Goal: Task Accomplishment & Management: Manage account settings

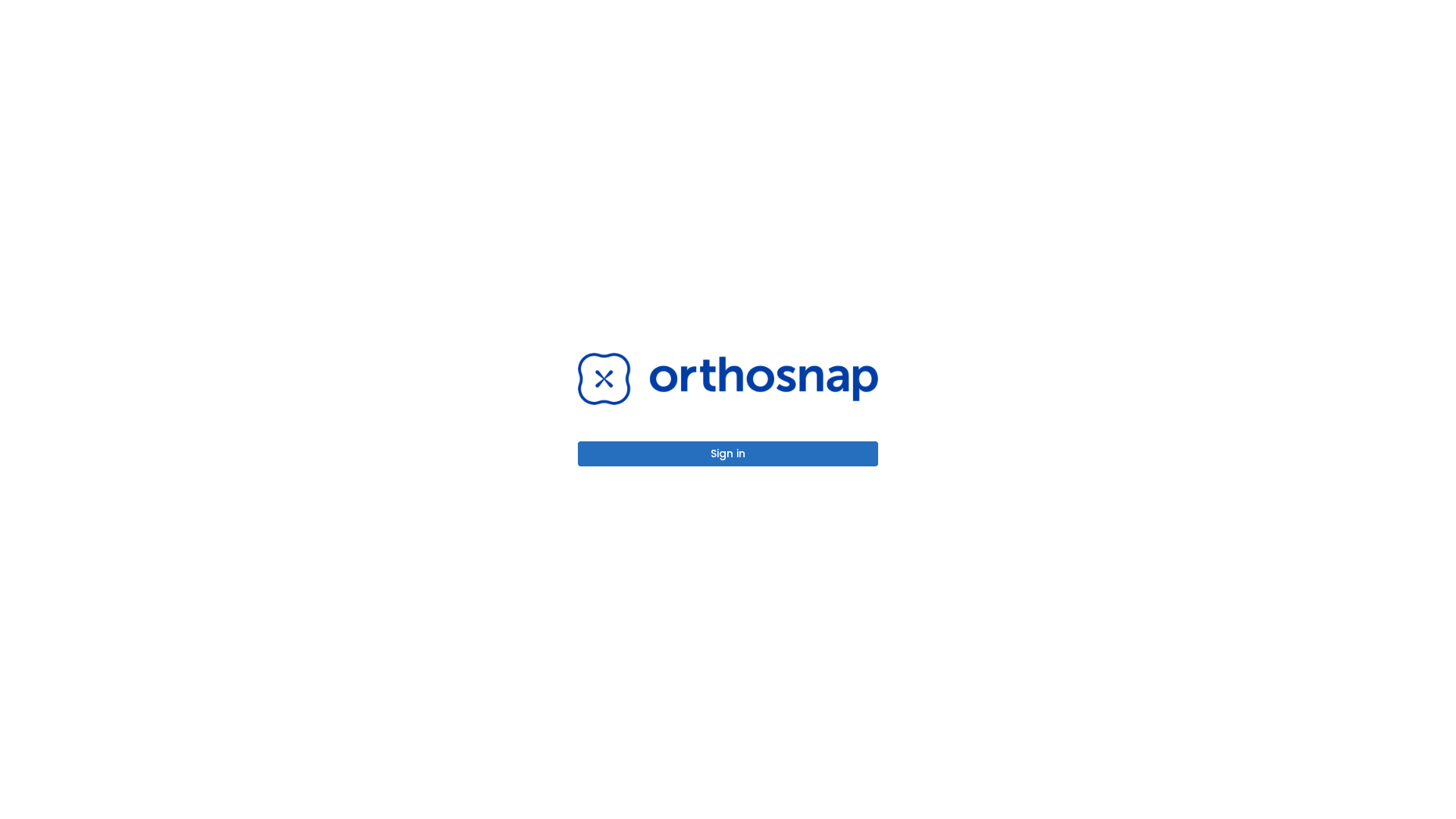
click at [728, 454] on button "Sign in" at bounding box center [728, 454] width 300 height 25
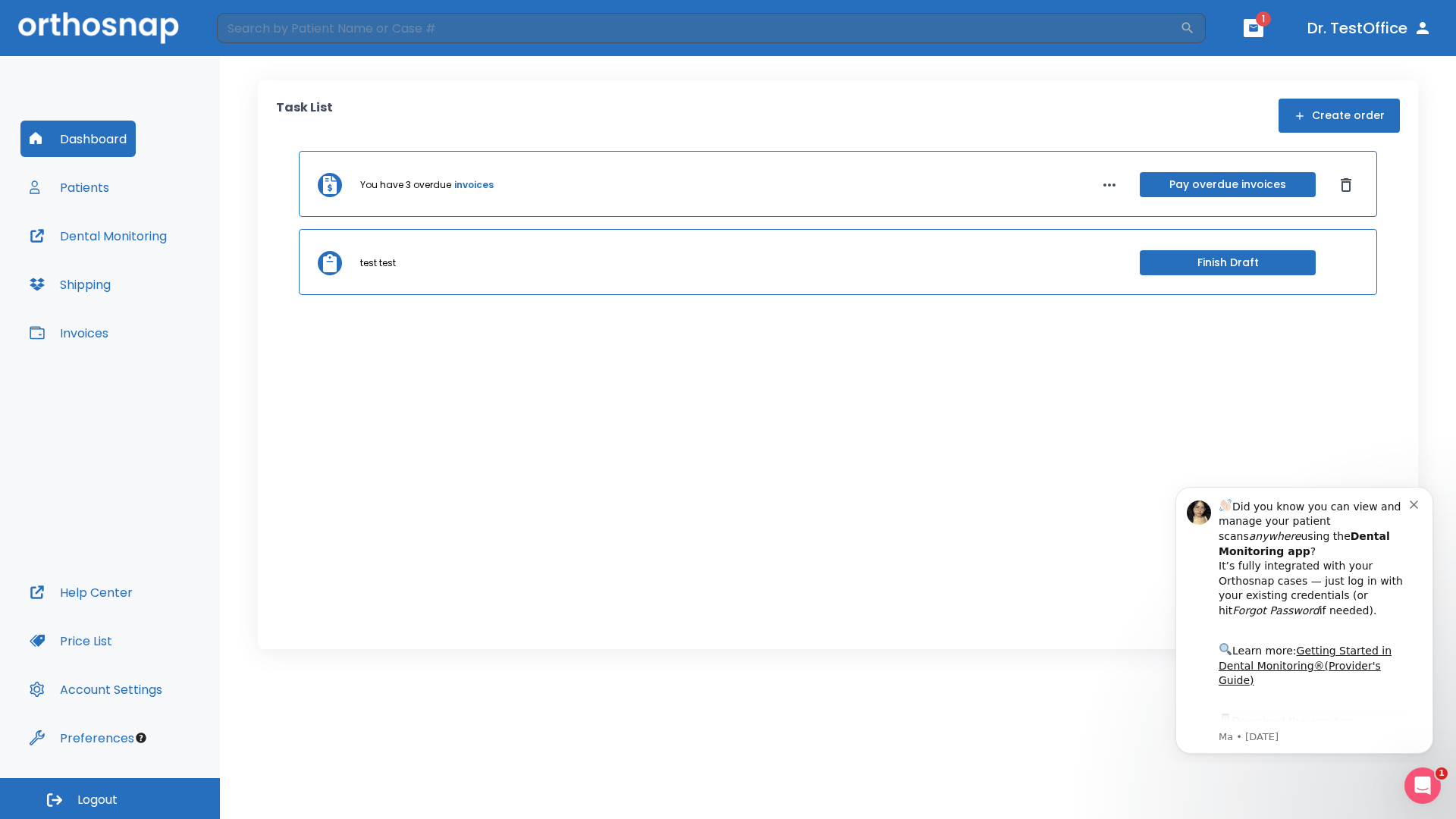
click at [110, 798] on span "Logout" at bounding box center [97, 799] width 40 height 17
